Goal: Find specific page/section: Find specific page/section

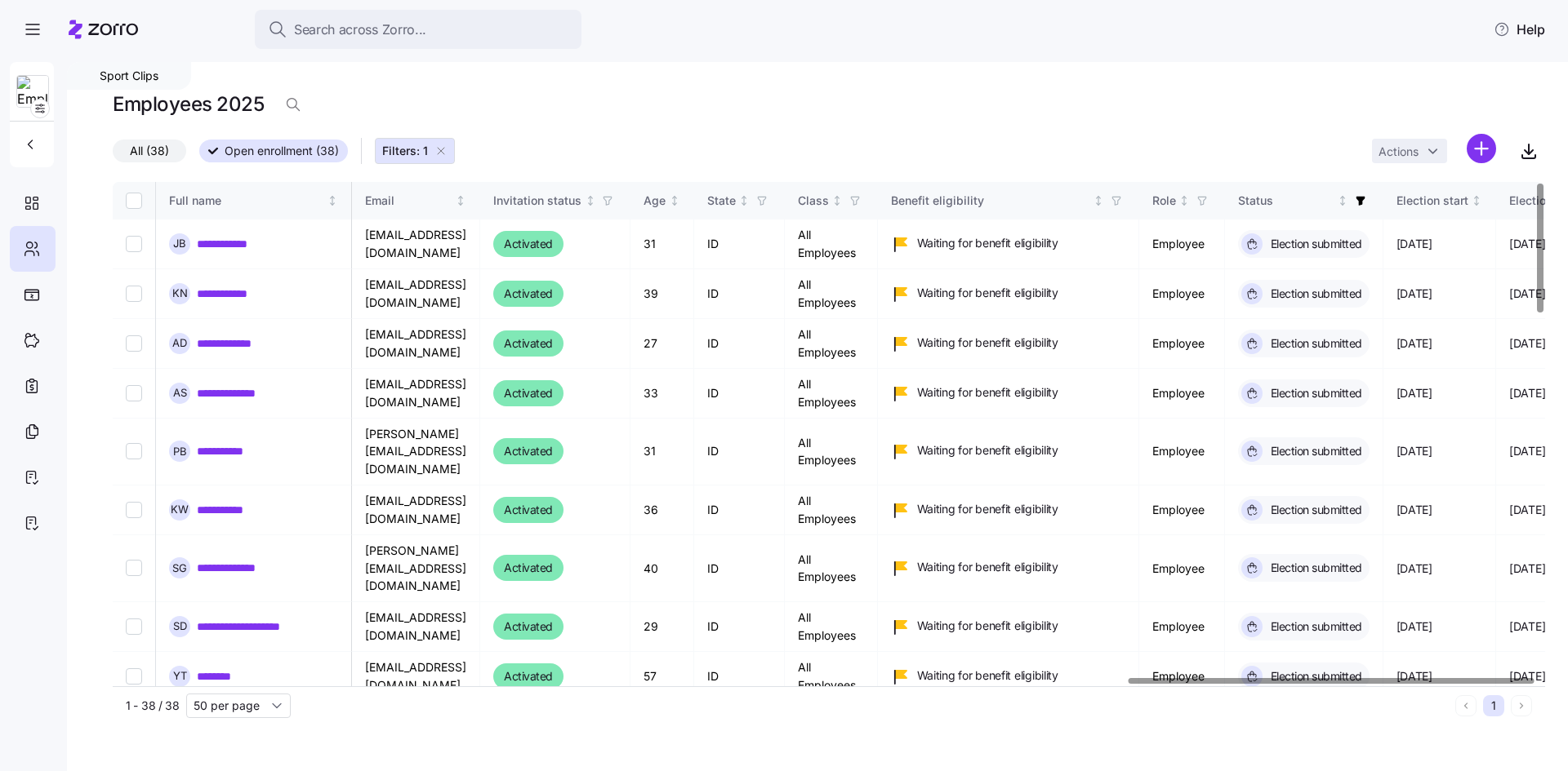
scroll to position [0, 3582]
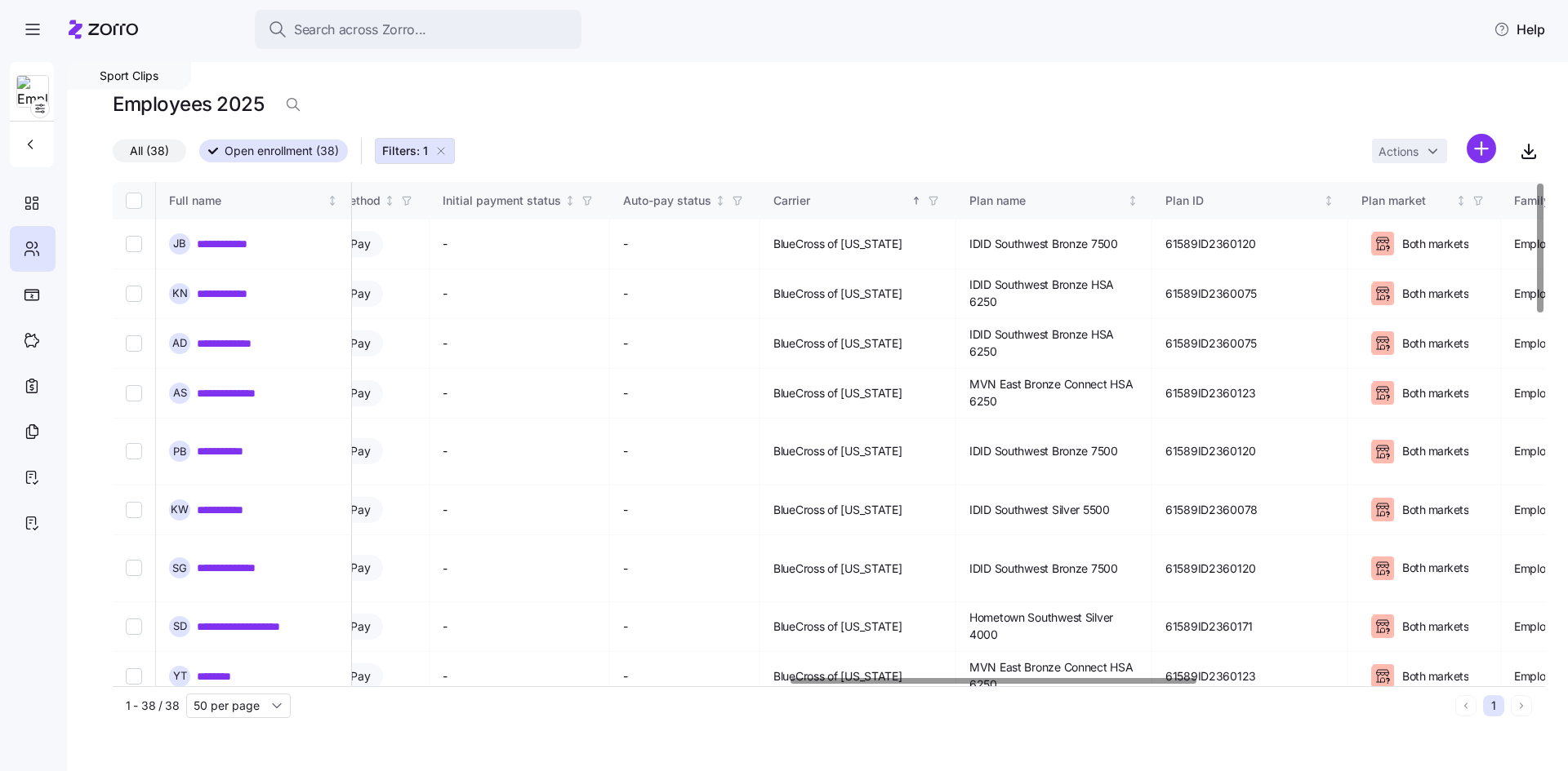
click at [980, 684] on div at bounding box center [992, 681] width 405 height 5
click at [722, 677] on div at bounding box center [823, 681] width 1422 height 10
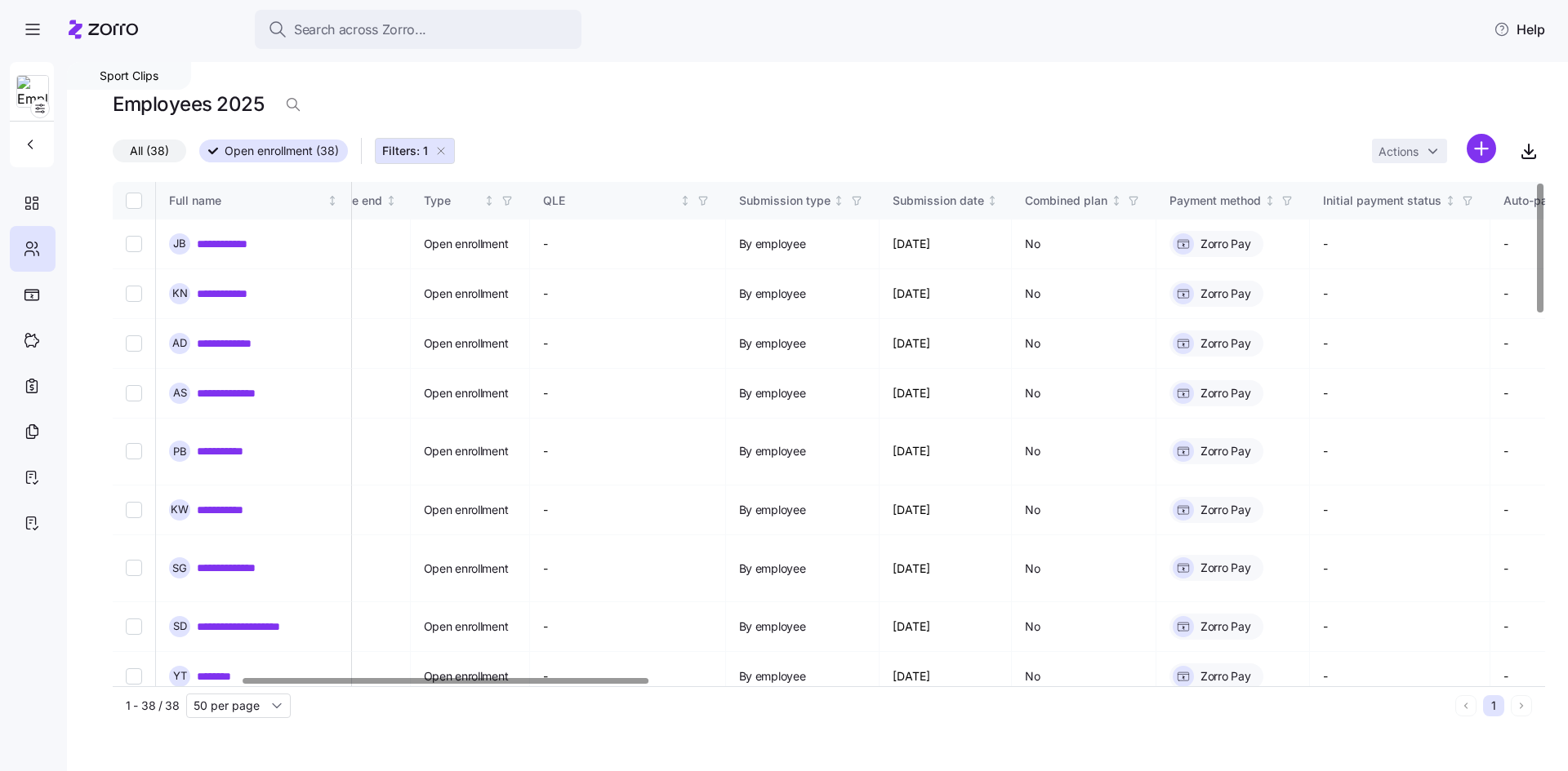
scroll to position [0, 62]
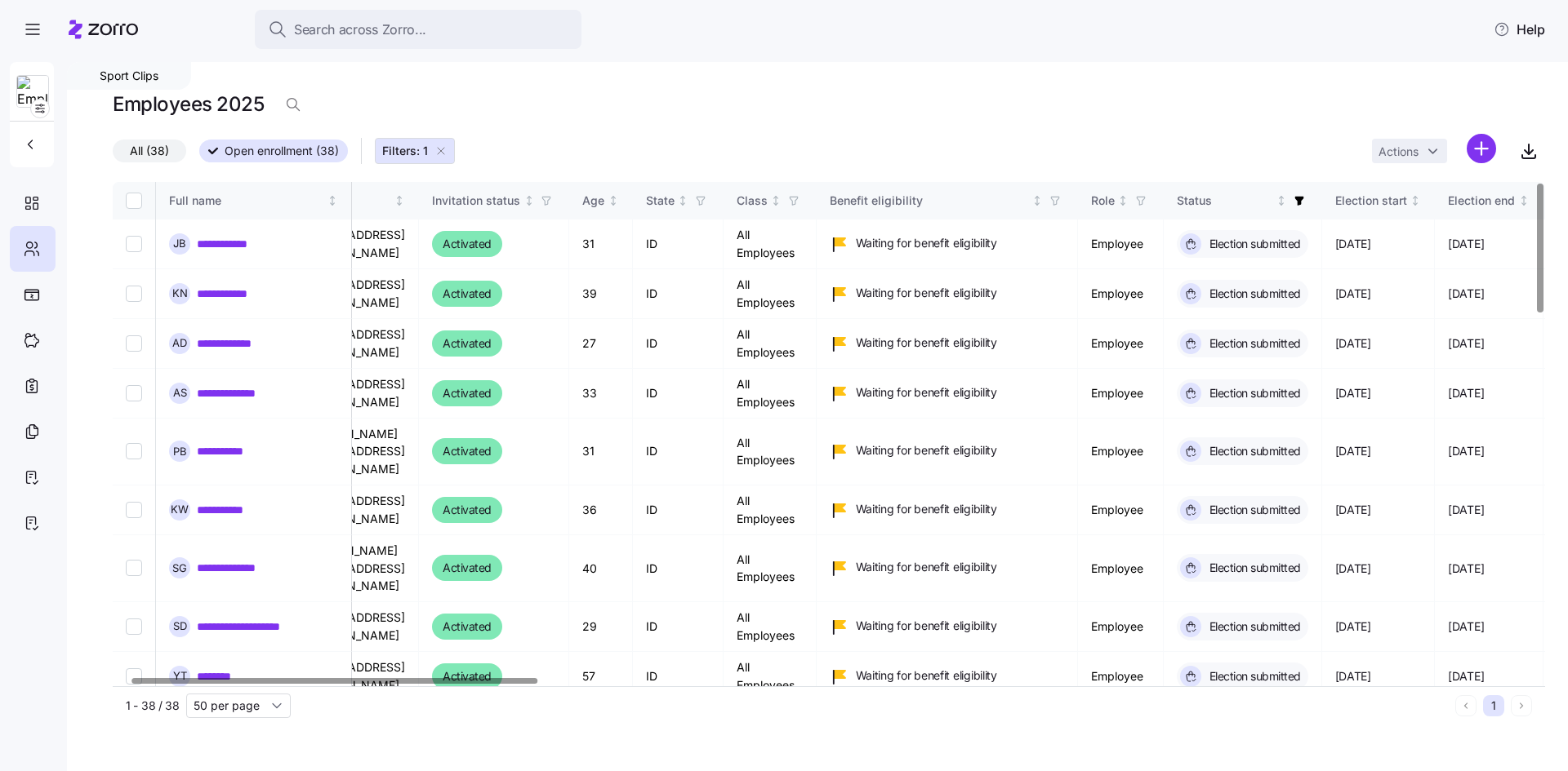
click at [388, 679] on div at bounding box center [334, 681] width 405 height 5
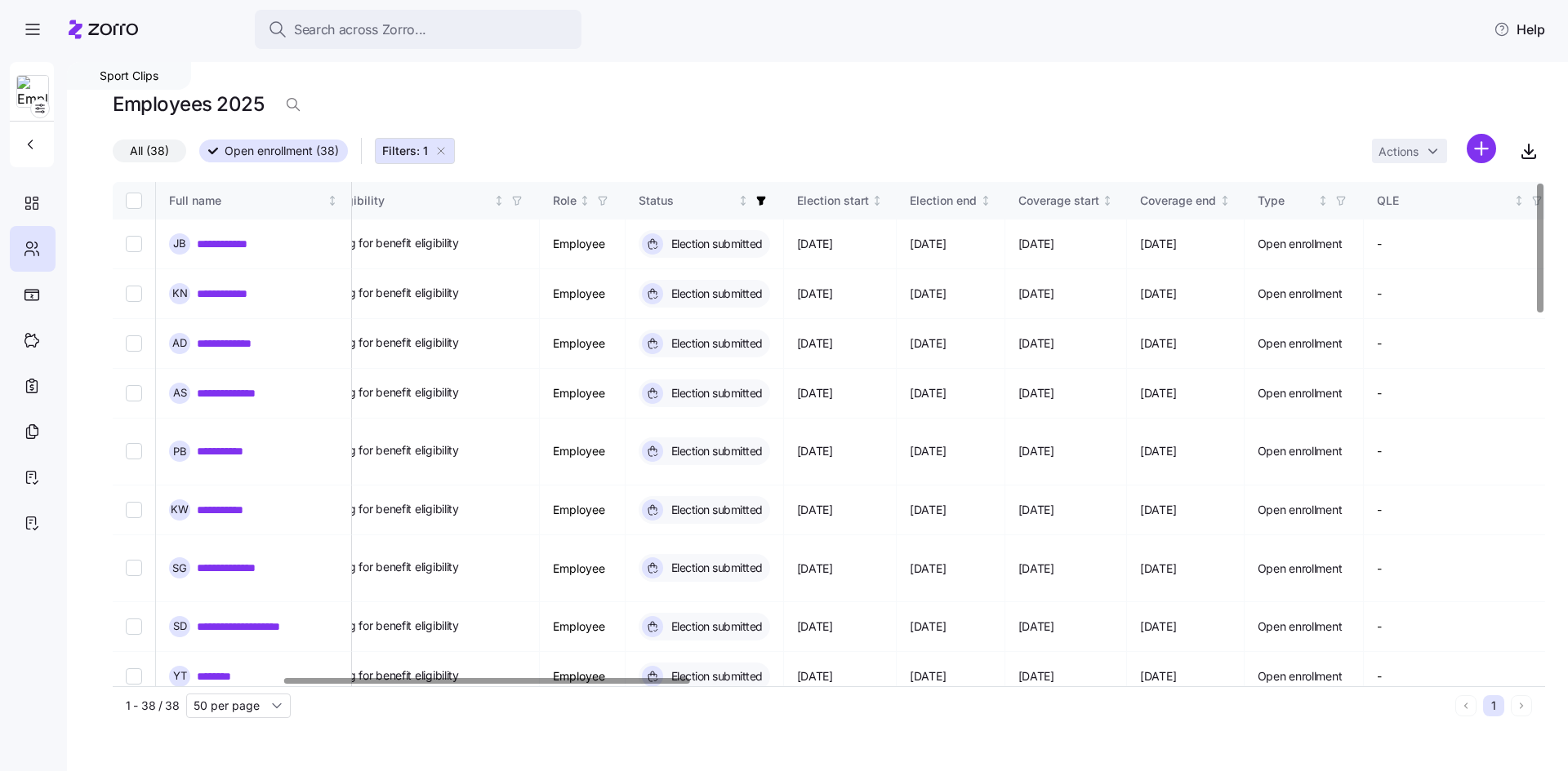
click at [487, 677] on div at bounding box center [823, 681] width 1422 height 10
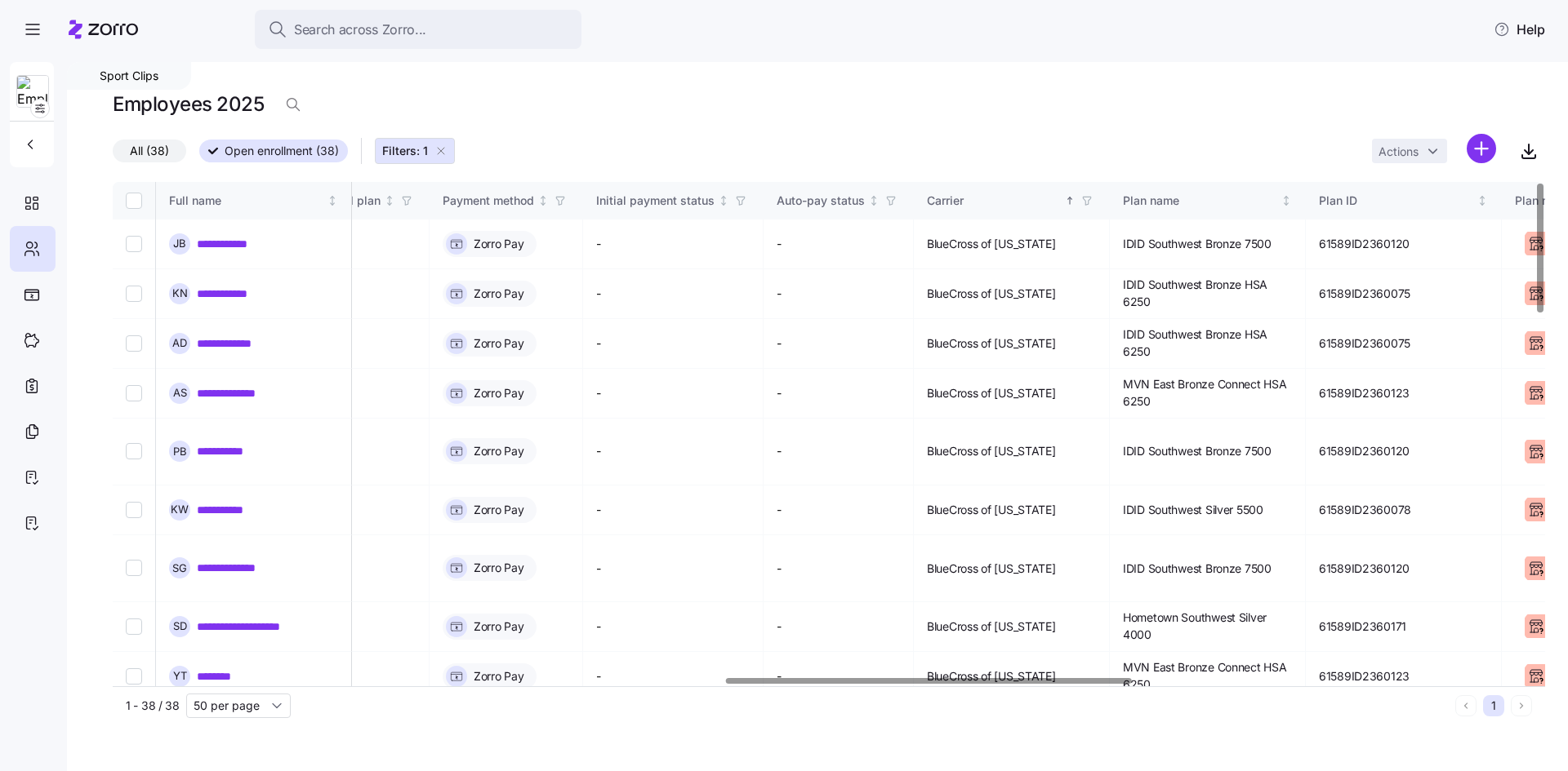
scroll to position [0, 2299]
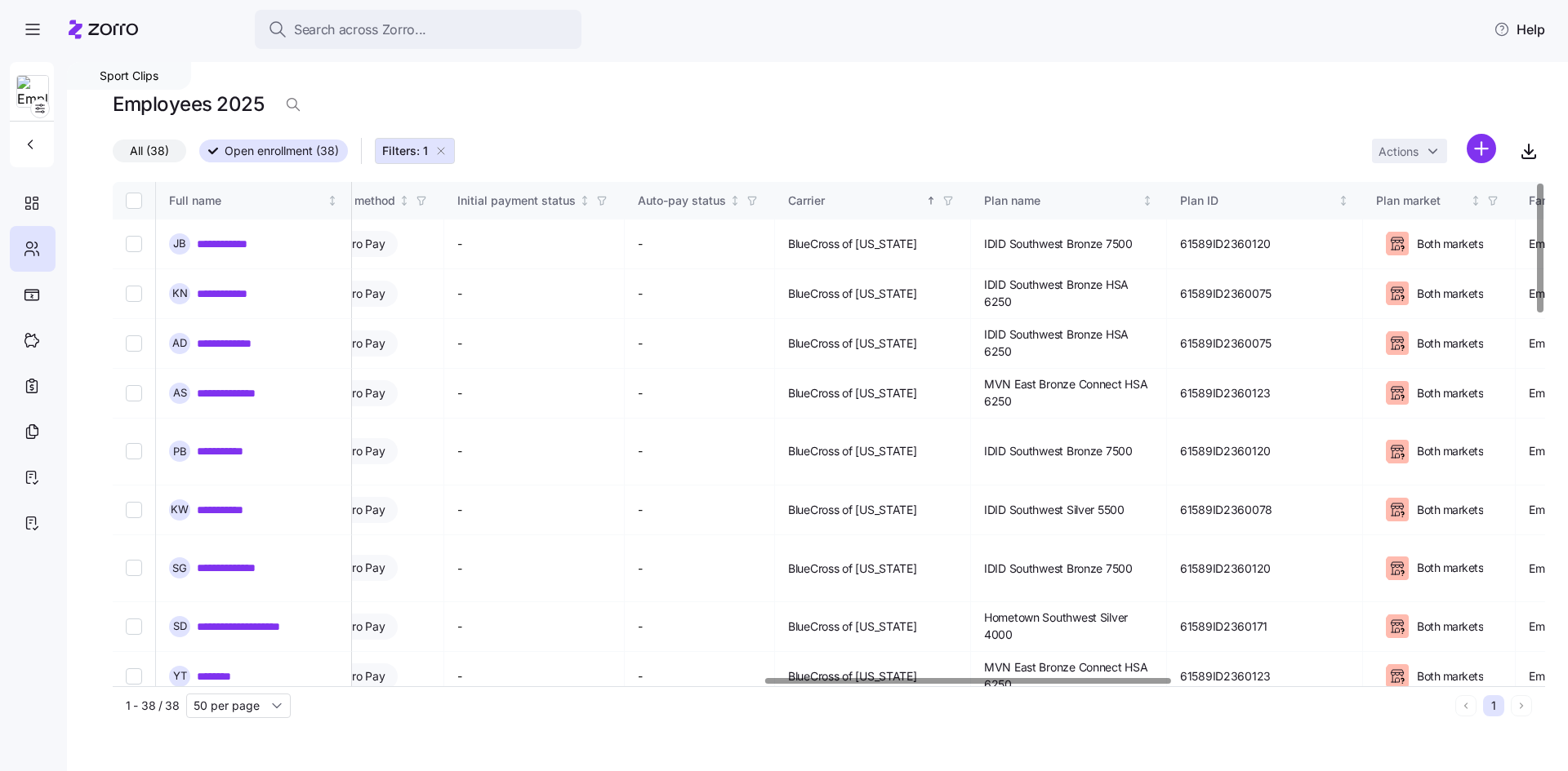
click at [968, 677] on div at bounding box center [823, 681] width 1422 height 10
click at [894, 188] on th "Carrier" at bounding box center [873, 200] width 196 height 37
click at [883, 201] on div "Carrier" at bounding box center [856, 201] width 134 height 18
drag, startPoint x: 1021, startPoint y: 196, endPoint x: 998, endPoint y: 205, distance: 24.7
click at [957, 195] on span "button" at bounding box center [948, 201] width 18 height 18
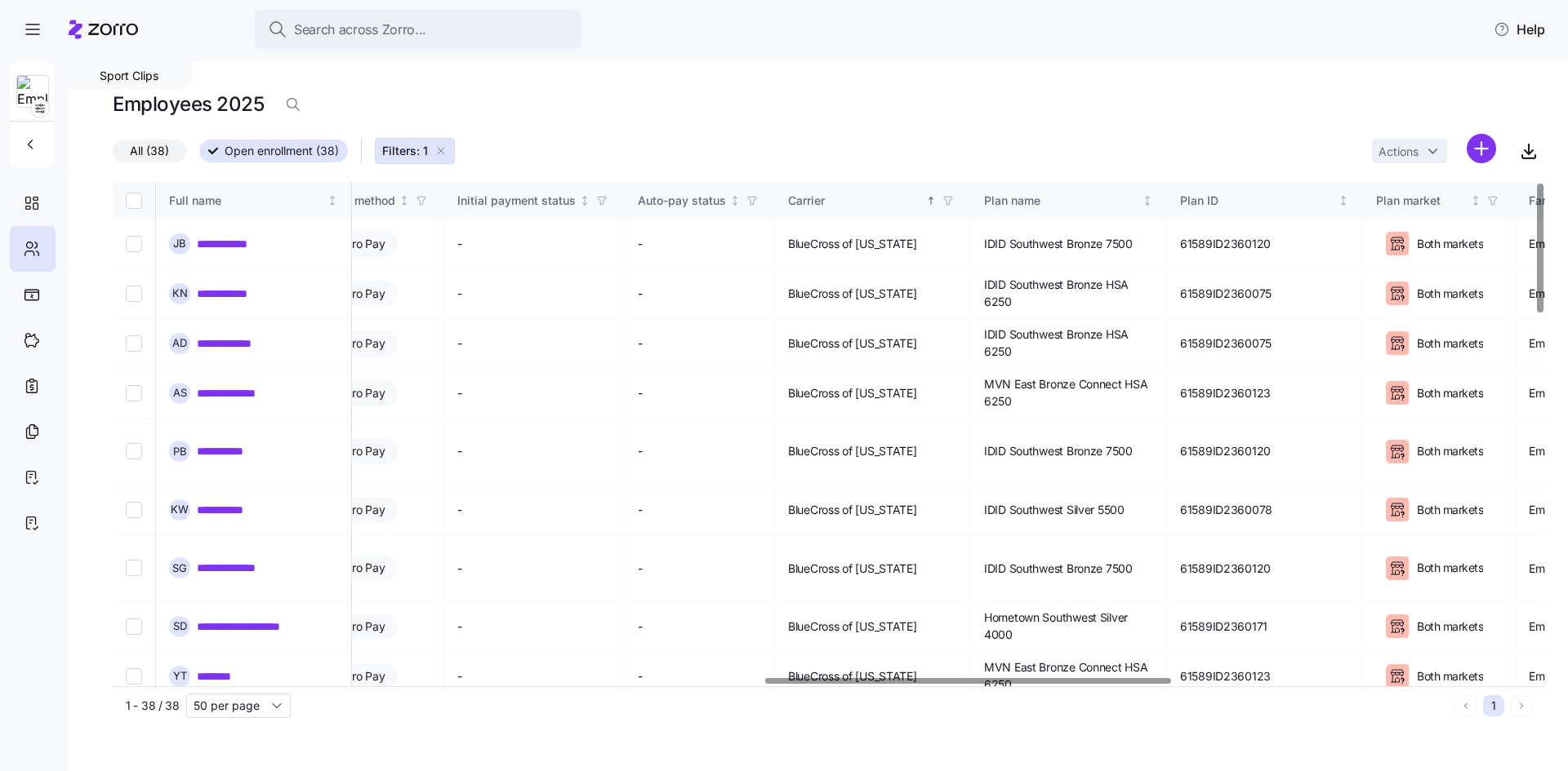
click at [954, 200] on icon "button" at bounding box center [948, 201] width 12 height 12
click at [922, 200] on div "Carrier" at bounding box center [856, 201] width 134 height 18
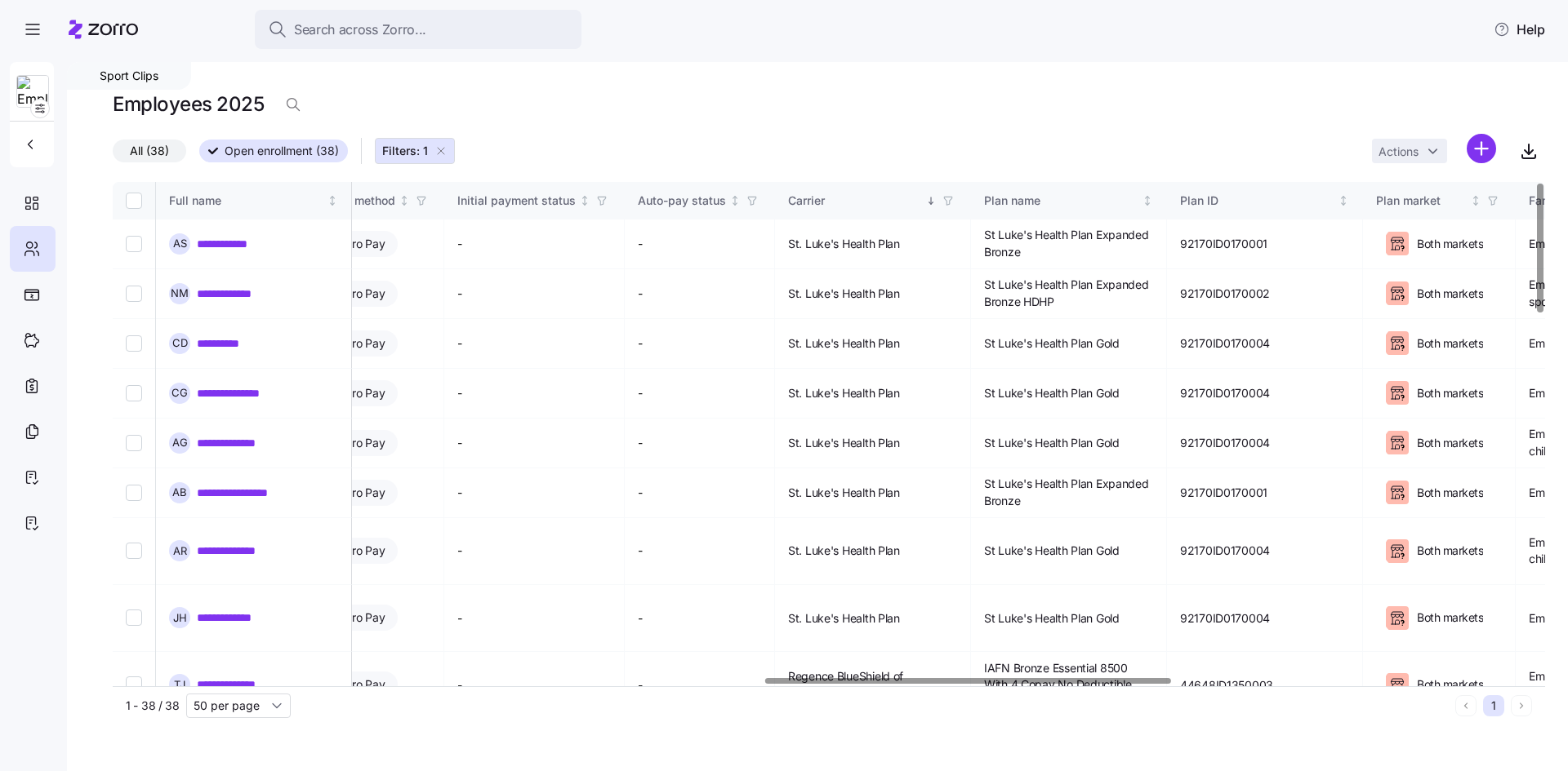
click at [954, 200] on icon "button" at bounding box center [948, 201] width 12 height 12
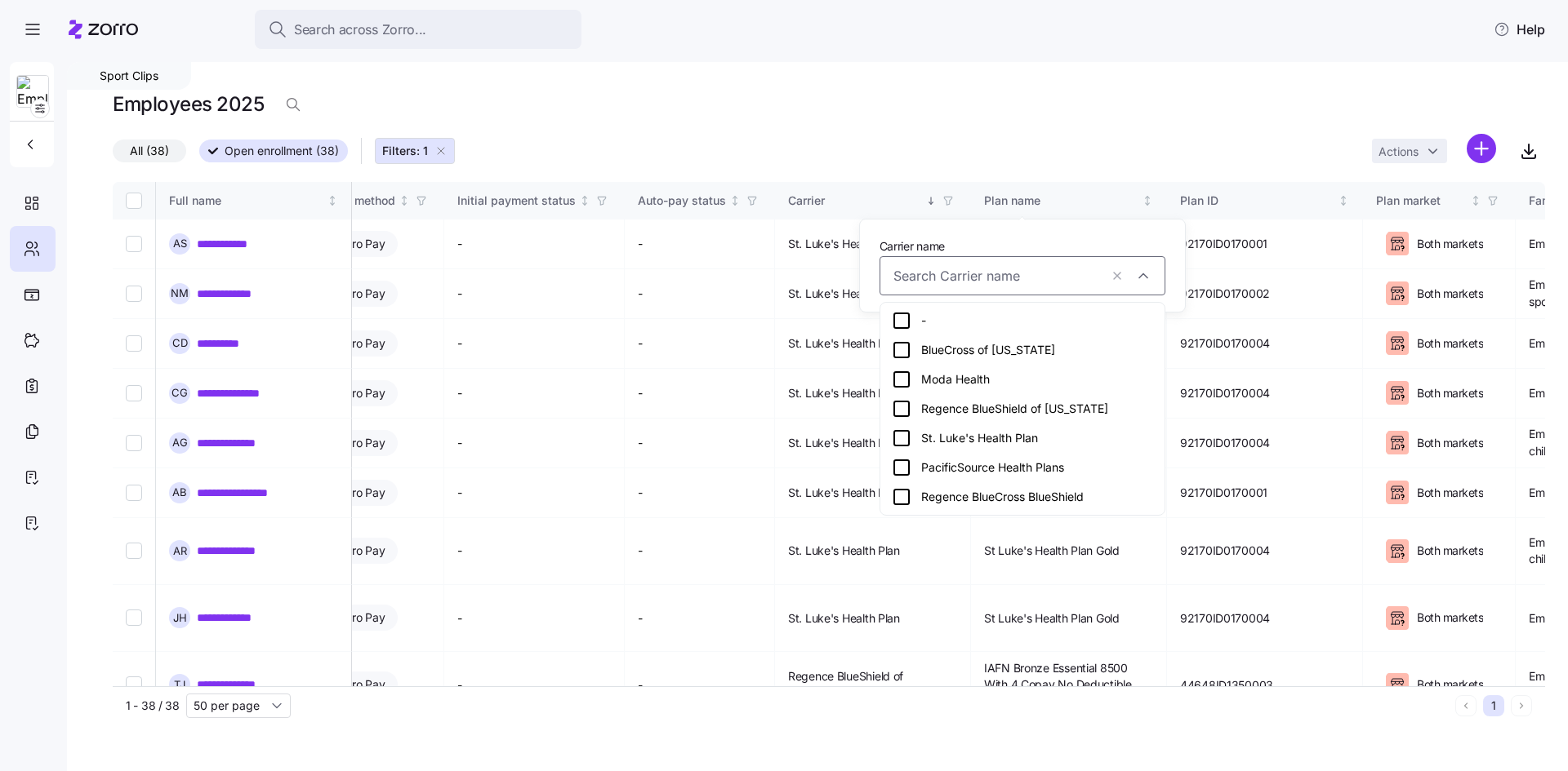
click at [927, 441] on div "St. Luke's Health Plan" at bounding box center [1022, 439] width 262 height 20
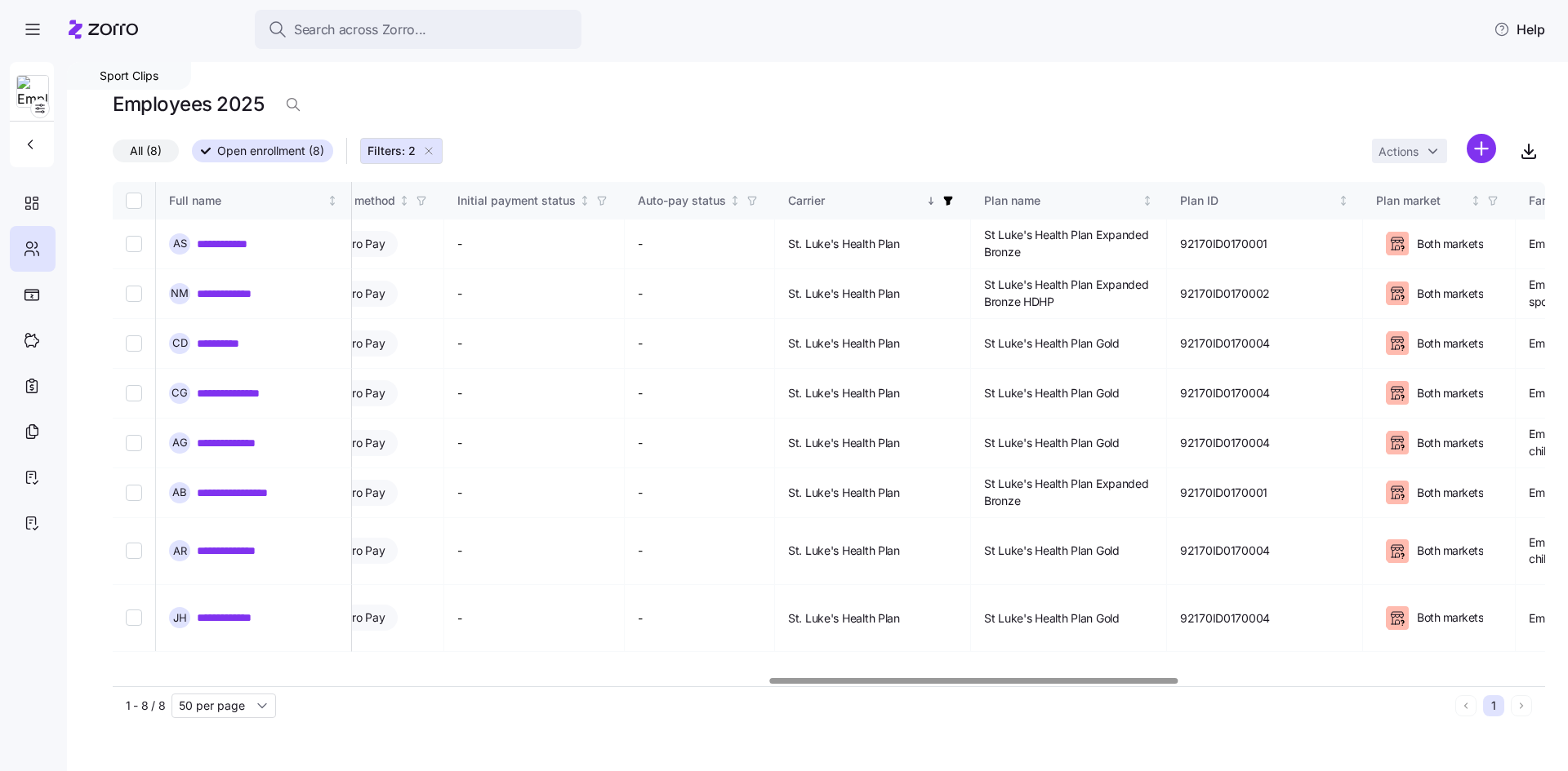
click at [505, 662] on div "**********" at bounding box center [828, 434] width 1432 height 505
click at [244, 610] on link "**********" at bounding box center [239, 618] width 85 height 16
